Goal: Browse casually: Explore the website without a specific task or goal

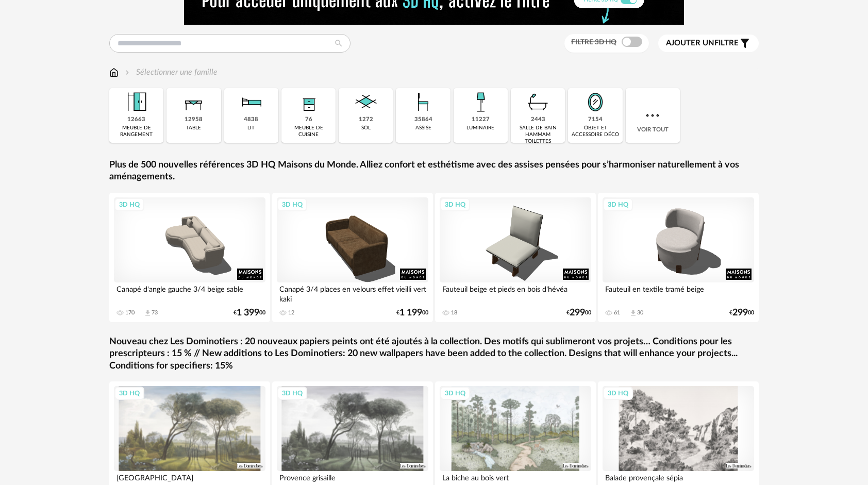
scroll to position [35, 0]
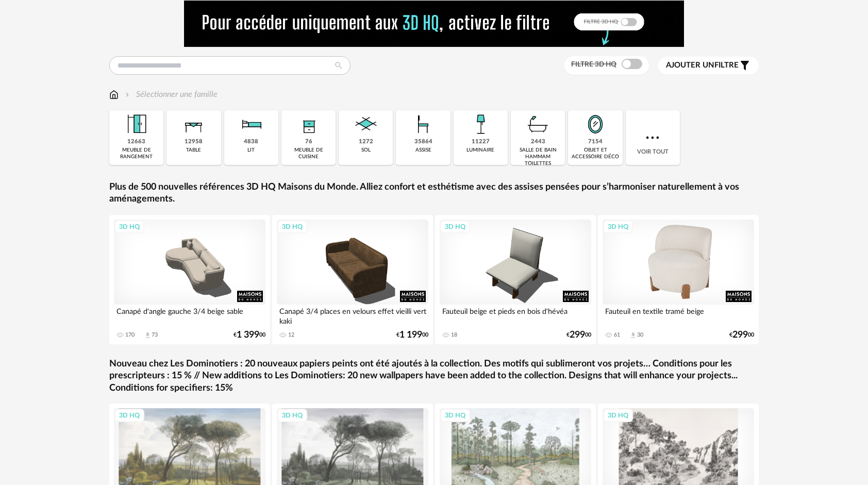
click at [645, 265] on div "3D HQ" at bounding box center [679, 262] width 152 height 85
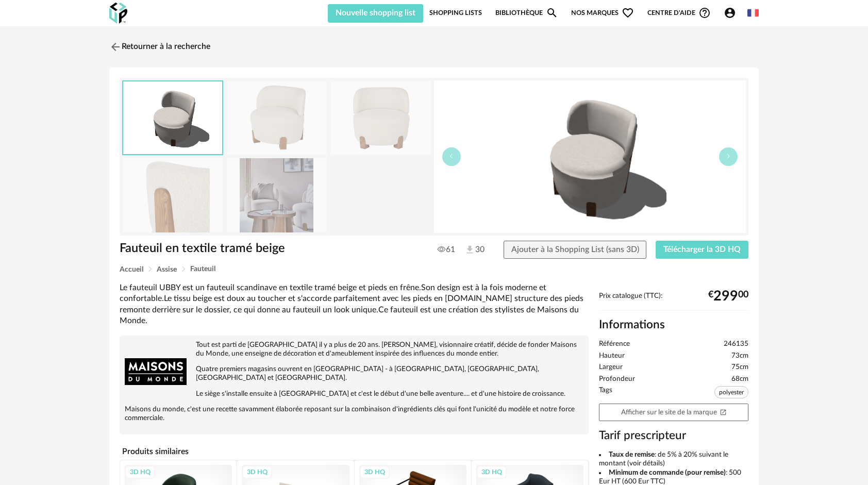
click at [283, 121] on img at bounding box center [277, 118] width 100 height 74
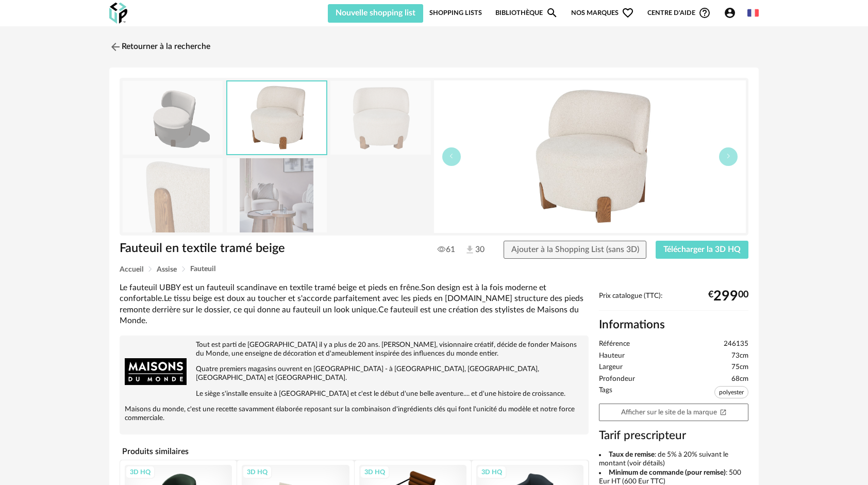
click at [197, 133] on img at bounding box center [173, 118] width 100 height 74
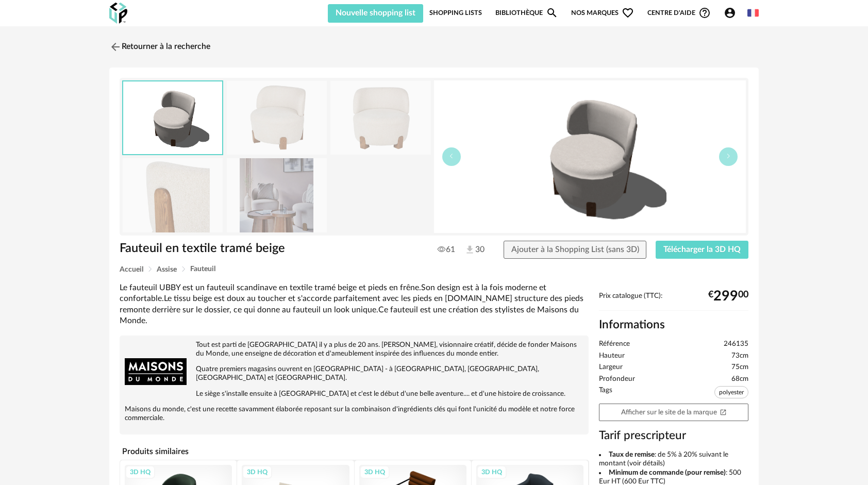
click at [179, 200] on img at bounding box center [173, 195] width 100 height 74
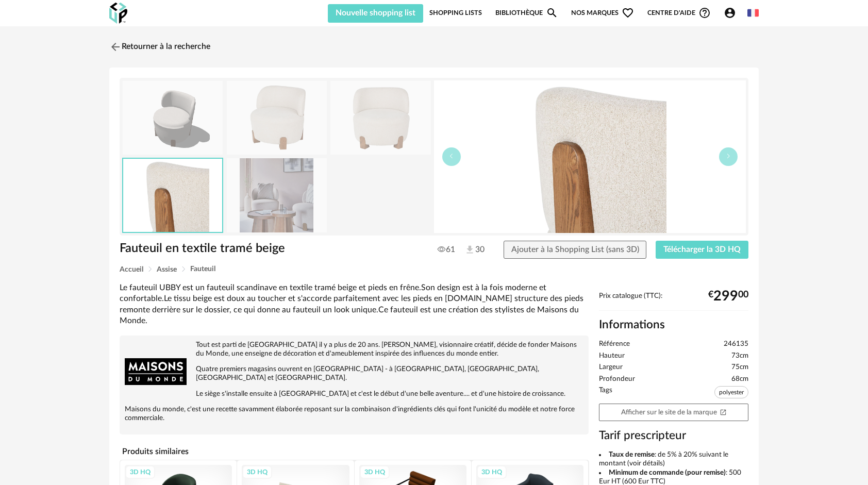
click at [274, 213] on img at bounding box center [277, 195] width 100 height 74
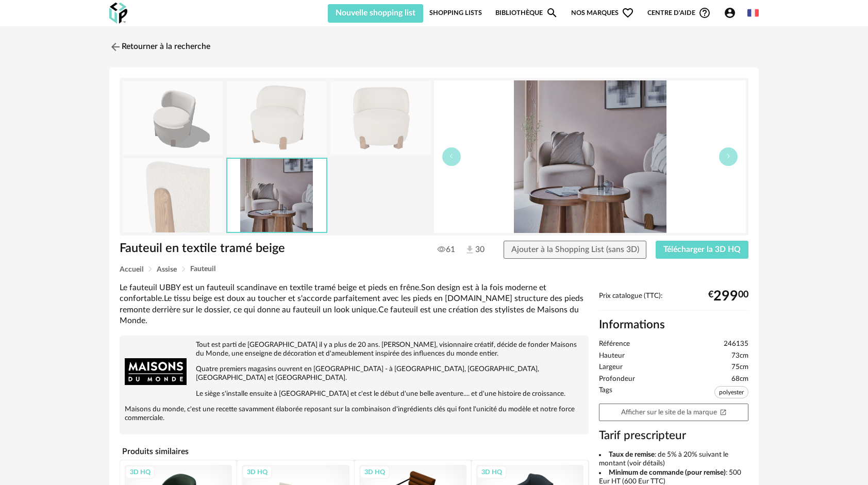
click at [534, 11] on link "Bibliothèque Magnify icon" at bounding box center [526, 13] width 63 height 20
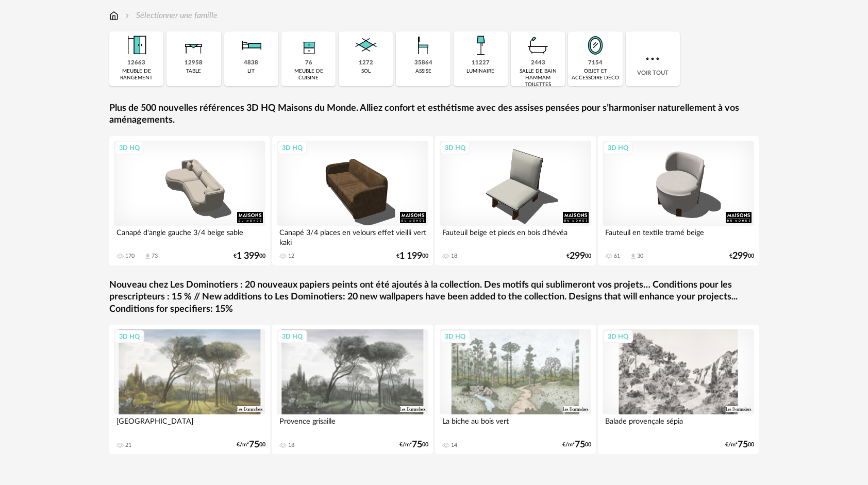
scroll to position [35, 0]
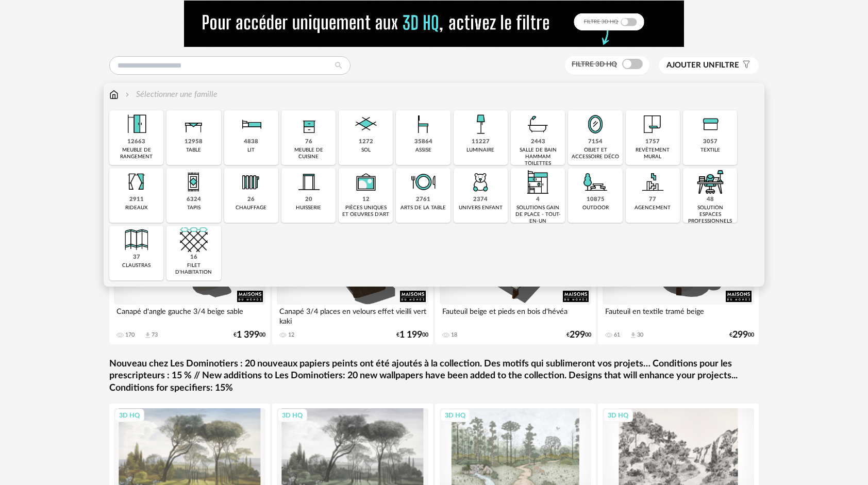
click at [356, 134] on img at bounding box center [366, 124] width 28 height 28
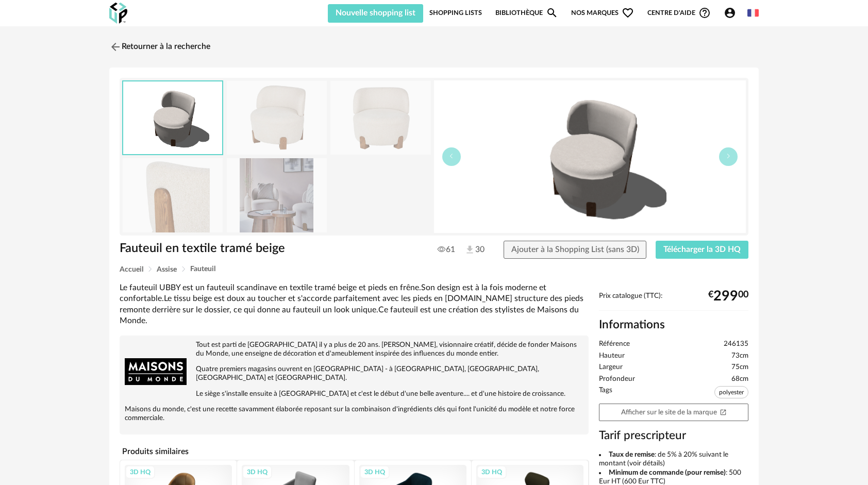
click at [476, 8] on link "Shopping Lists" at bounding box center [455, 13] width 53 height 20
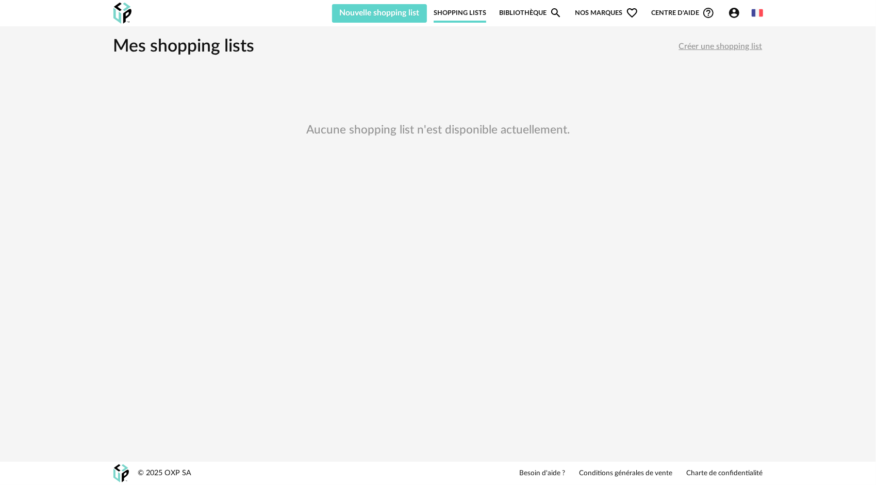
click at [521, 7] on link "Bibliothèque Magnify icon" at bounding box center [530, 13] width 63 height 20
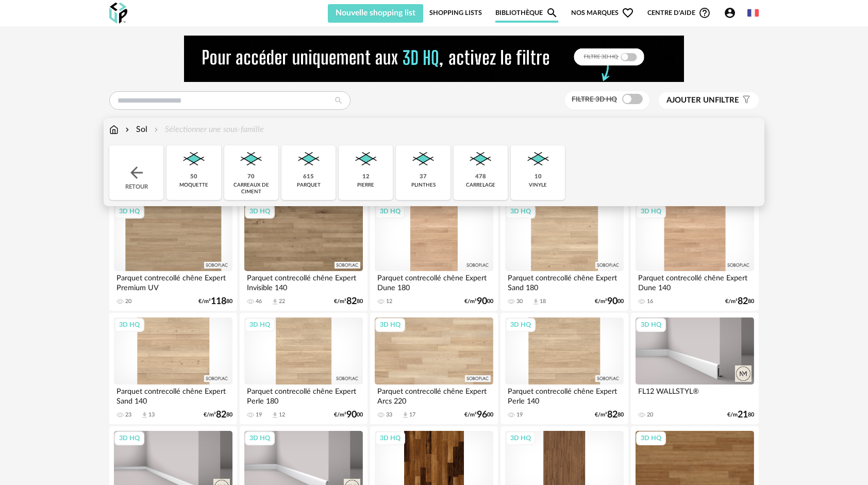
click at [115, 131] on img at bounding box center [113, 130] width 9 height 12
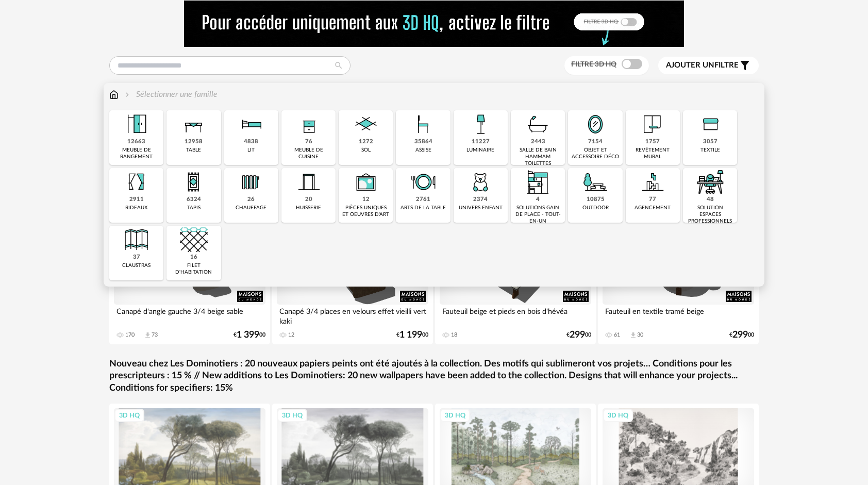
scroll to position [87, 0]
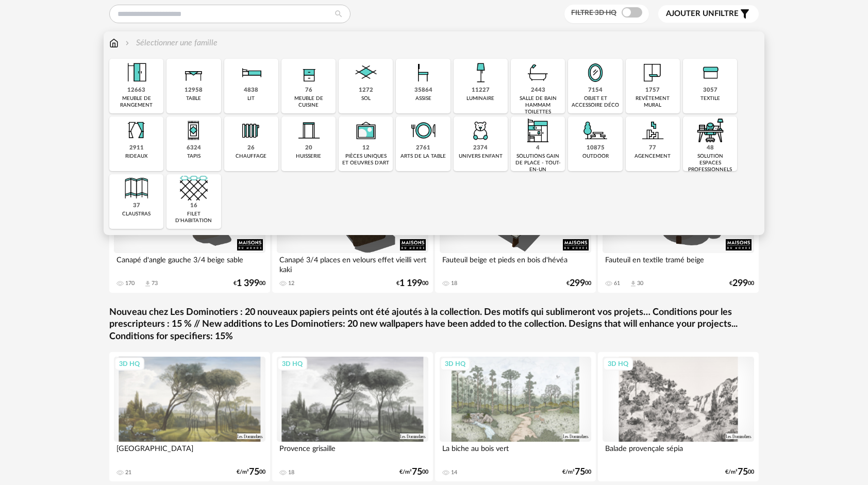
click at [707, 132] on img at bounding box center [710, 131] width 28 height 28
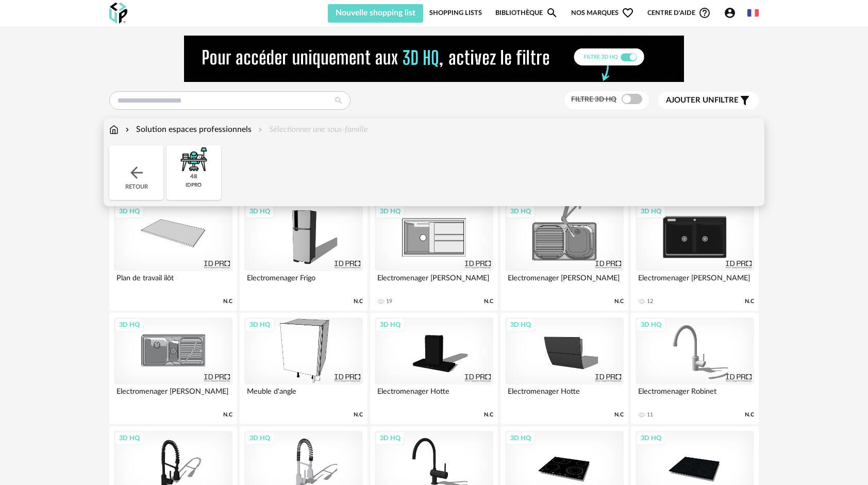
click at [125, 162] on div "Retour" at bounding box center [136, 172] width 54 height 55
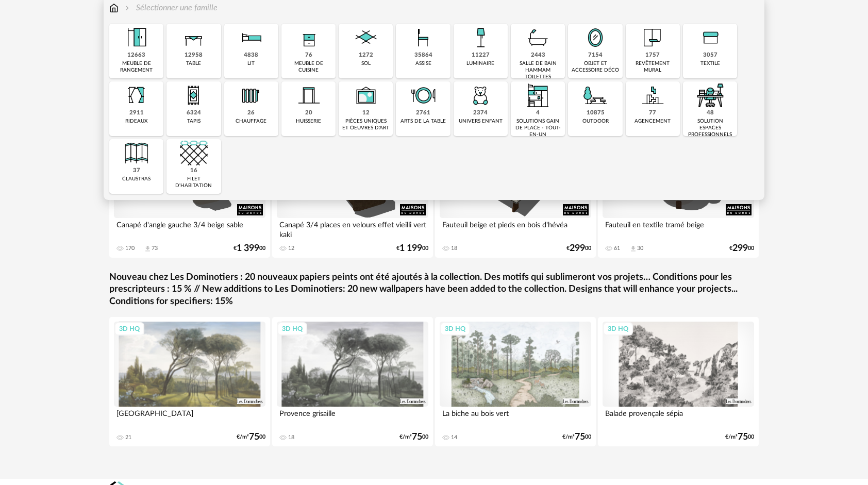
scroll to position [87, 0]
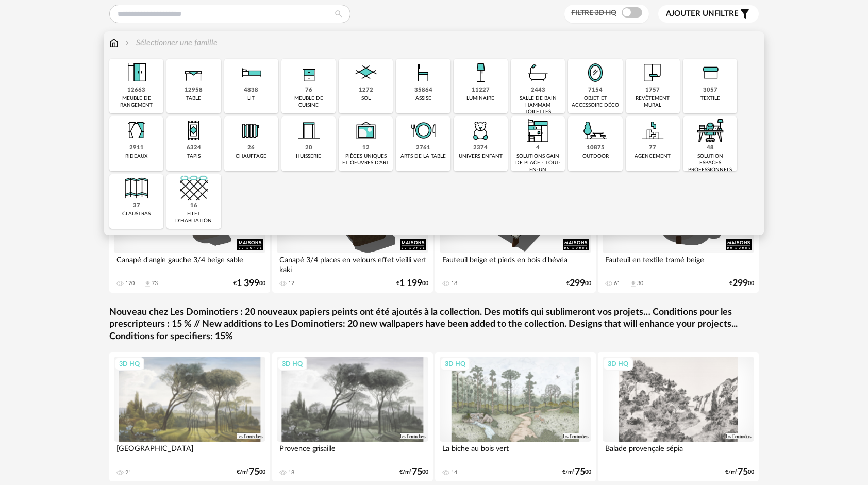
click at [471, 142] on img at bounding box center [481, 131] width 28 height 28
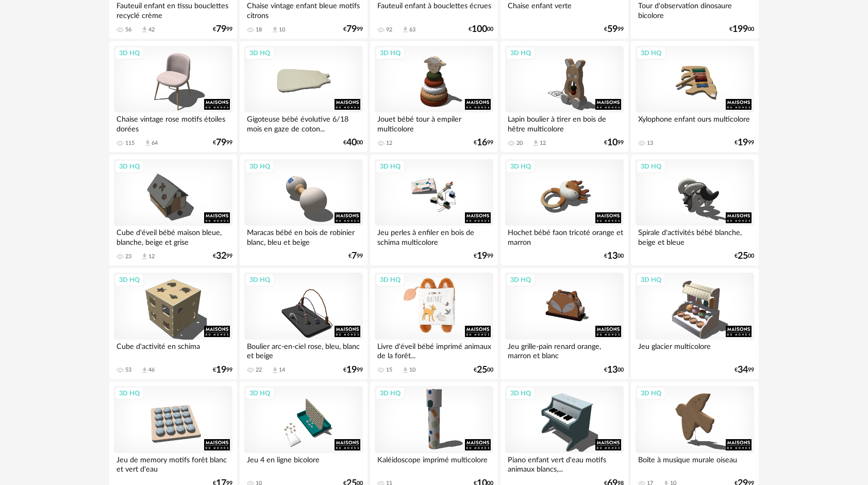
scroll to position [2051, 0]
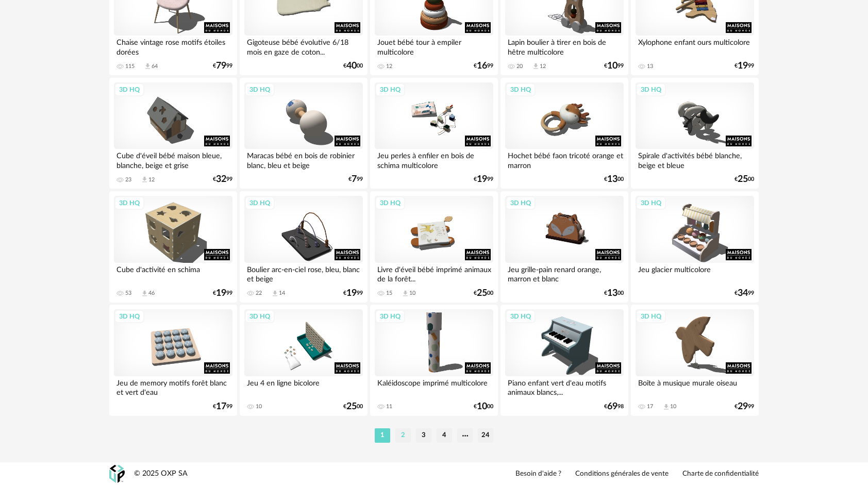
click at [397, 434] on li "2" at bounding box center [402, 435] width 15 height 14
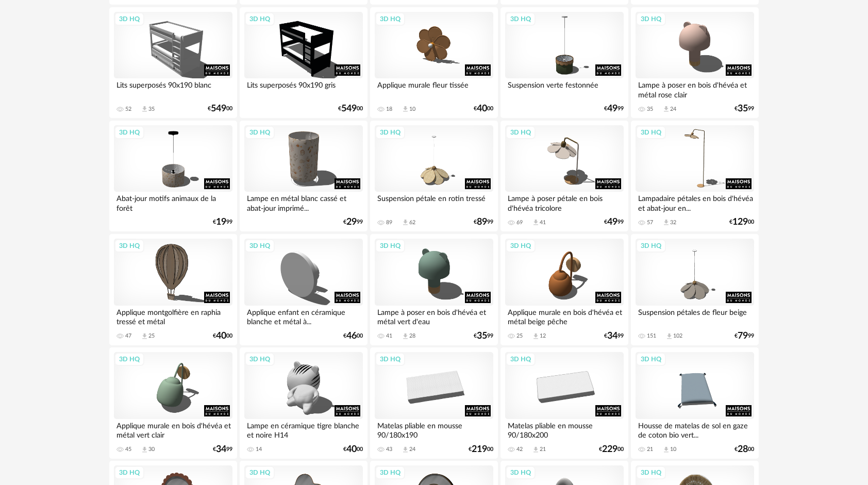
scroll to position [773, 0]
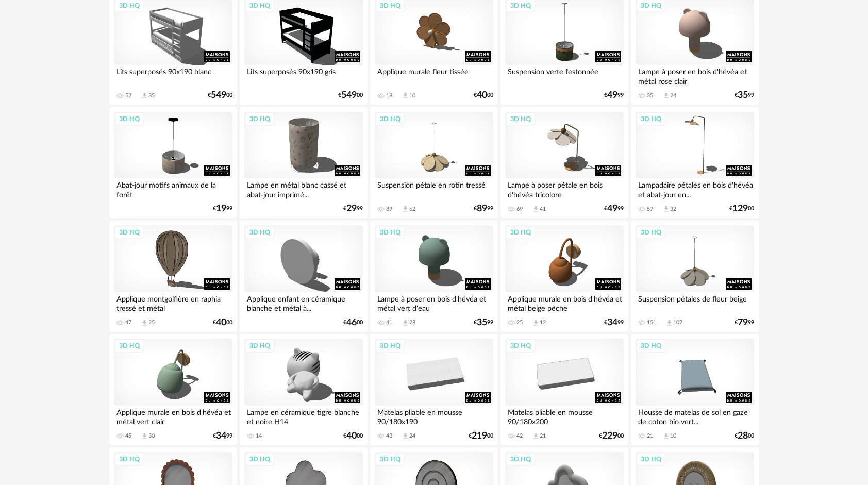
click at [177, 300] on div "Applique montgolfière en raphia tressé et métal" at bounding box center [173, 302] width 119 height 21
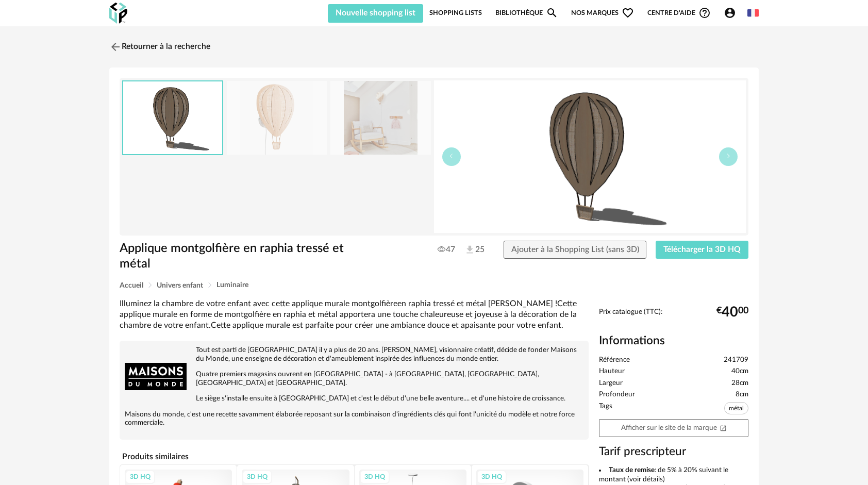
click at [369, 140] on img at bounding box center [380, 118] width 100 height 74
